Goal: Navigation & Orientation: Find specific page/section

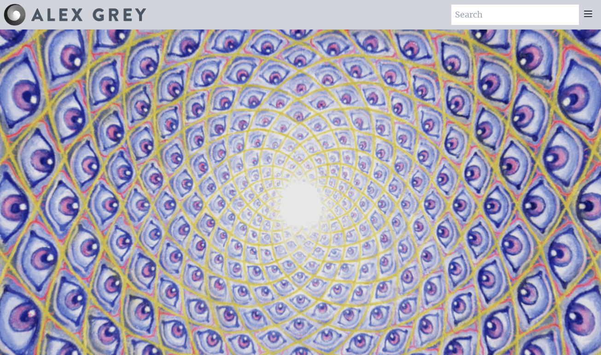
click at [586, 15] on icon at bounding box center [588, 13] width 11 height 11
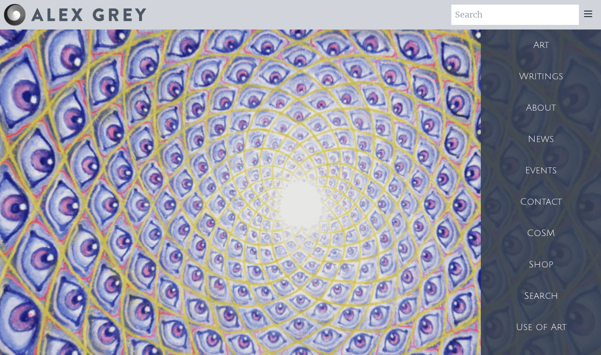
click at [543, 263] on div "Shop" at bounding box center [541, 264] width 120 height 31
